Goal: Information Seeking & Learning: Learn about a topic

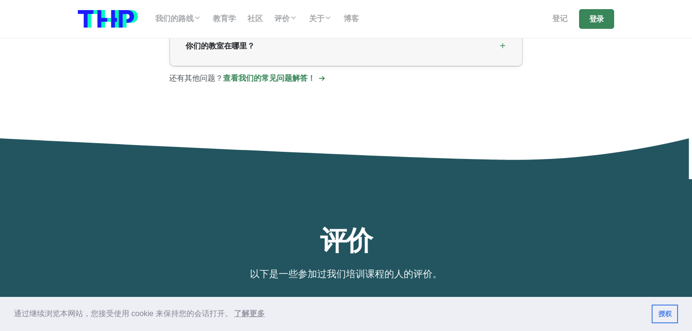
scroll to position [2630, 0]
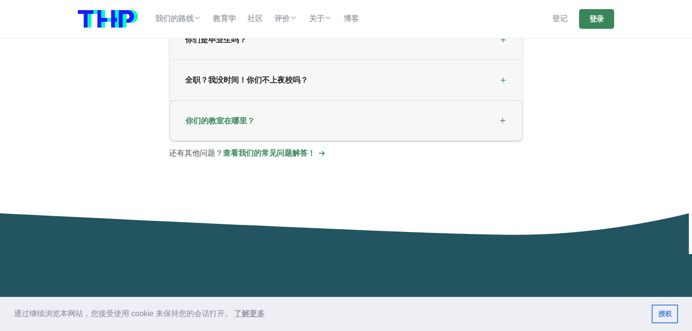
click at [438, 117] on div "你们的教室在哪里？" at bounding box center [346, 121] width 352 height 40
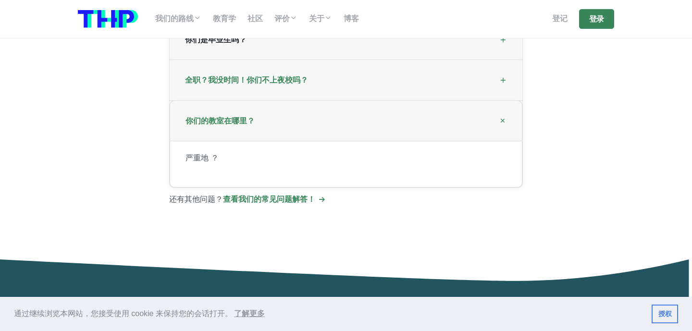
click at [421, 91] on div "全职？我没时间！你们不上夜校吗？" at bounding box center [346, 80] width 353 height 40
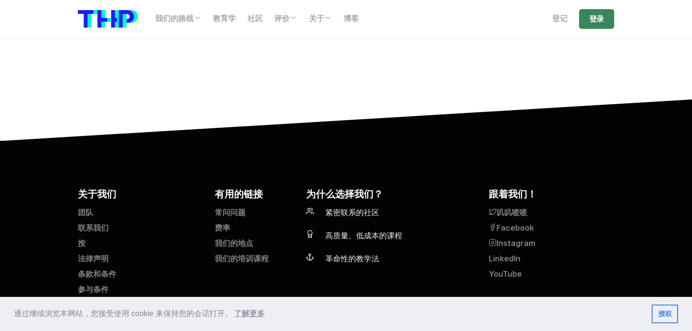
scroll to position [4087, 0]
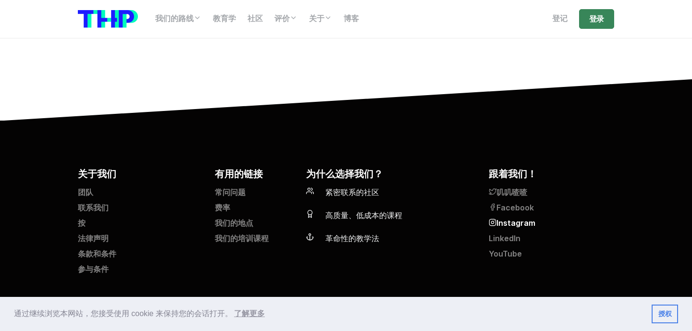
click at [508, 221] on font "Instagram" at bounding box center [515, 223] width 39 height 9
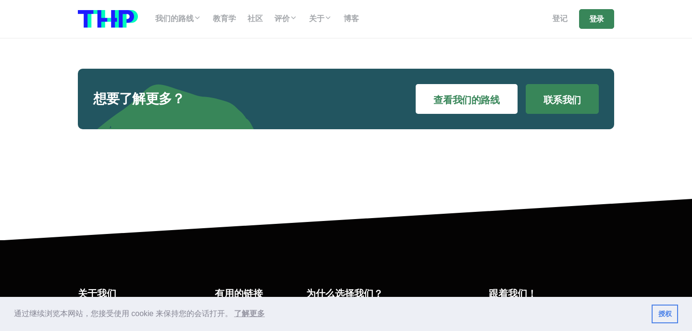
scroll to position [4002, 0]
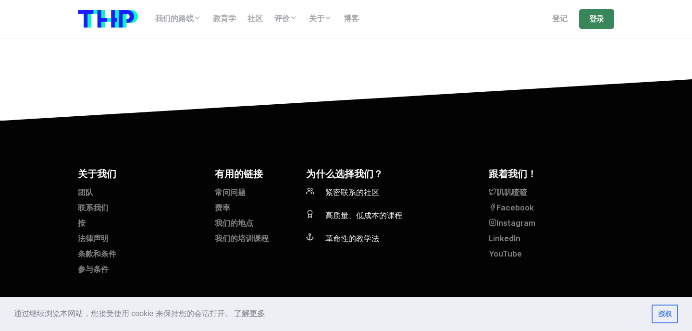
click at [401, 141] on footer "关于我们 团队 联系我们 按 法律声明 条款和条件 参与条件 有用的链接 常问问题 费率 我们的地点 我们的培训课程 为什么选择我们？ 紧密联系的社区 高质量…" at bounding box center [346, 226] width 692 height 210
click at [241, 219] on font "我们的地点" at bounding box center [234, 223] width 38 height 9
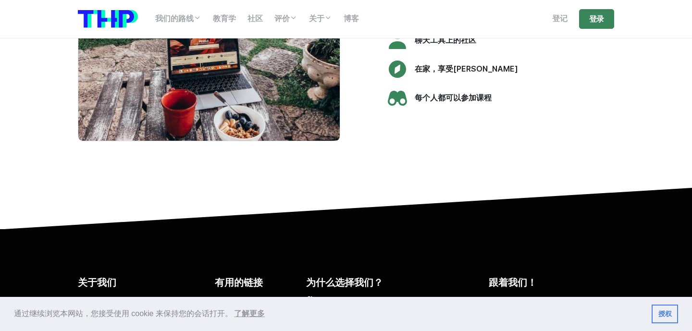
scroll to position [2341, 0]
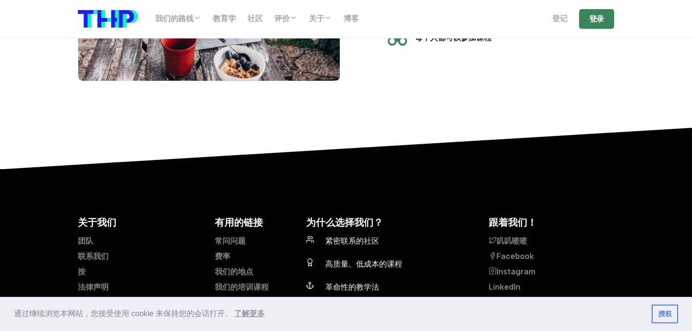
click at [443, 215] on h5 "为什么选择我们？" at bounding box center [391, 222] width 171 height 14
click at [87, 236] on font "团队" at bounding box center [85, 240] width 15 height 9
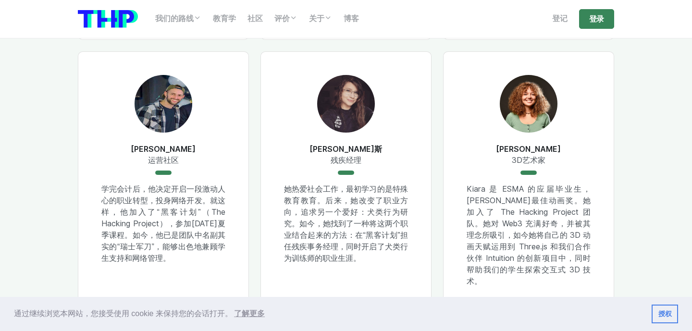
scroll to position [839, 0]
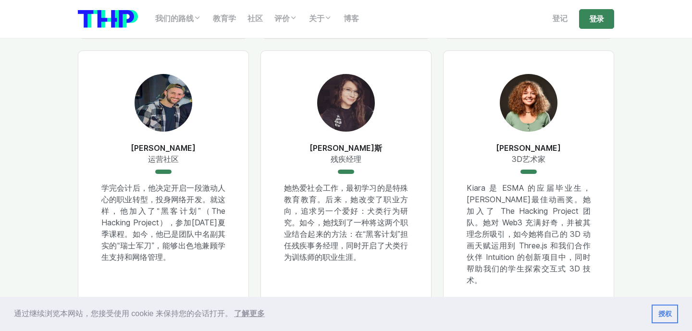
click at [458, 183] on div "基亚拉·拉坎布雷 3D艺术家 Kiara 是 ESMA 的应届毕业生，曾荣获最佳动画奖。她加入了 The Hacking Project 团队。她对 Web3…" at bounding box center [528, 180] width 171 height 260
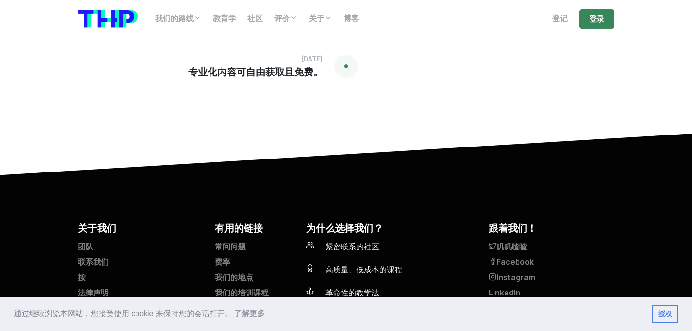
scroll to position [2103, 0]
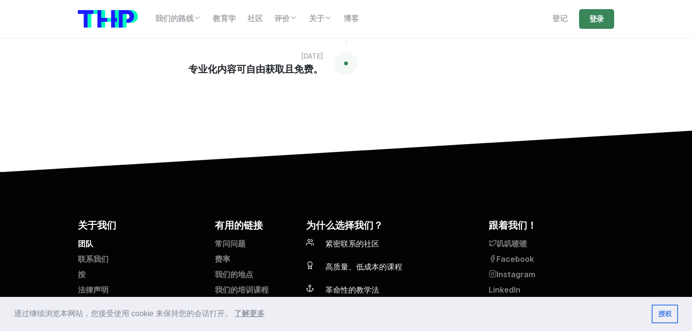
click at [89, 239] on font "团队" at bounding box center [85, 243] width 15 height 9
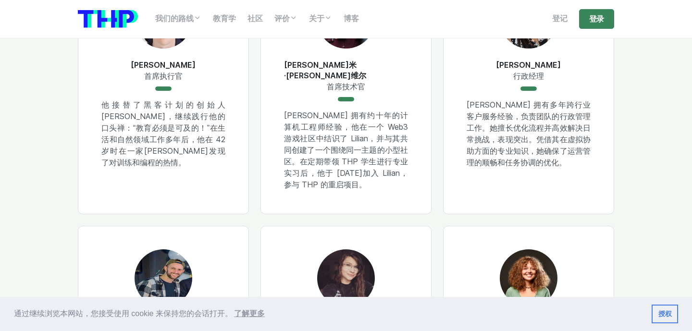
scroll to position [754, 0]
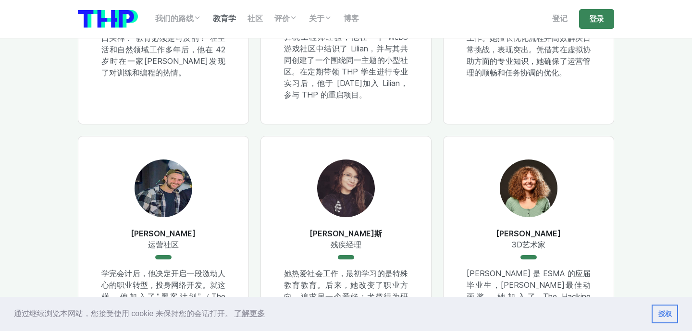
click at [220, 25] on link "教育学" at bounding box center [224, 18] width 35 height 19
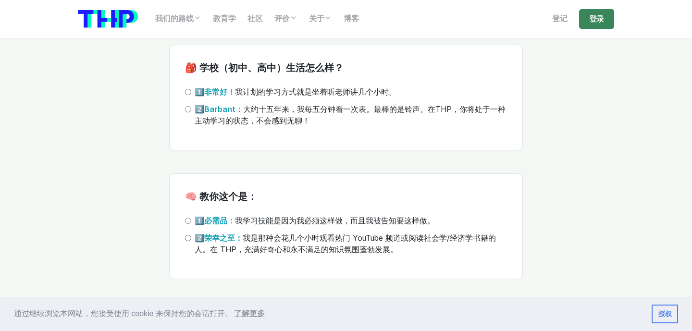
scroll to position [2176, 0]
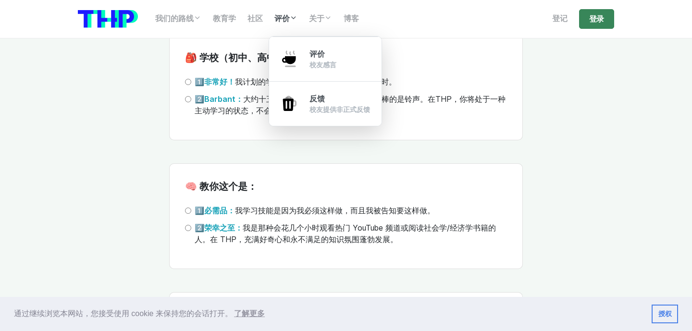
click at [290, 20] on font "评价" at bounding box center [281, 18] width 15 height 9
click at [317, 61] on font "校友感言" at bounding box center [322, 65] width 27 height 8
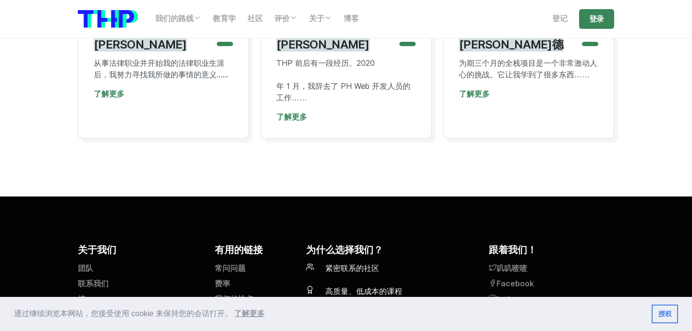
scroll to position [4595, 0]
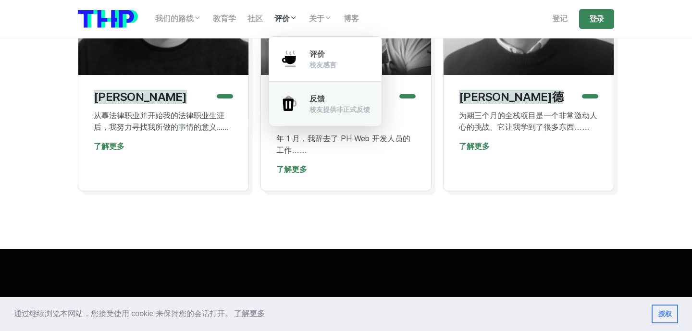
click at [315, 104] on div "反馈 校友提供非正式反馈" at bounding box center [339, 103] width 61 height 21
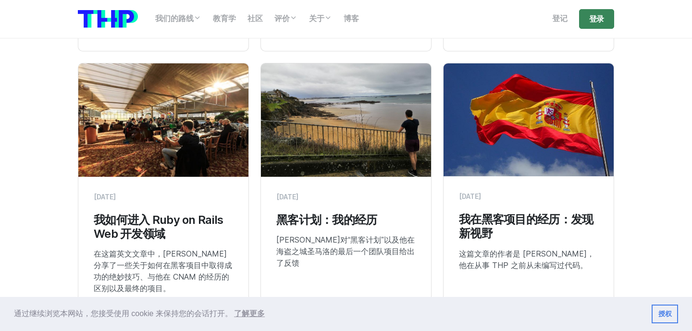
scroll to position [2803, 0]
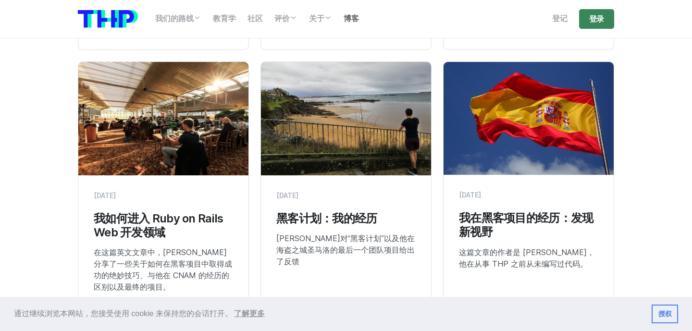
click at [355, 25] on link "博客" at bounding box center [351, 18] width 27 height 19
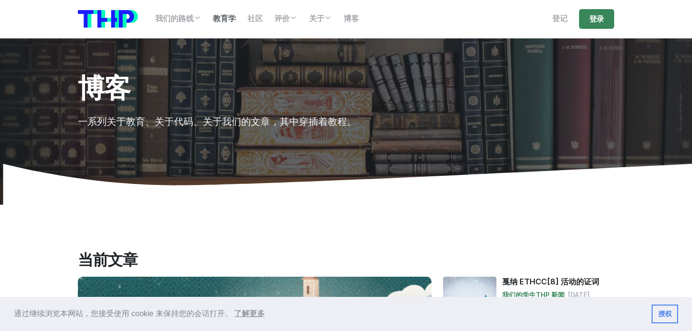
click at [228, 16] on font "教育学" at bounding box center [224, 18] width 23 height 9
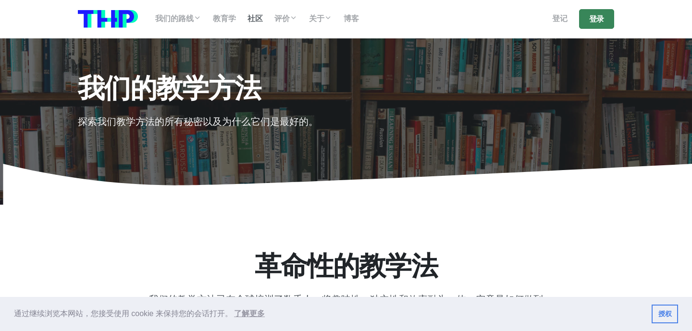
click at [256, 20] on font "社区" at bounding box center [254, 18] width 15 height 9
